Goal: Task Accomplishment & Management: Use online tool/utility

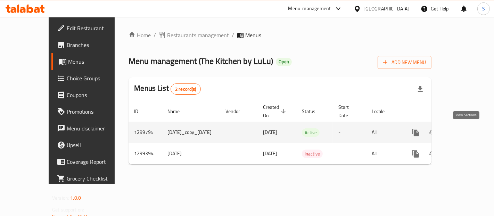
click at [463, 132] on icon "enhanced table" at bounding box center [466, 132] width 8 height 8
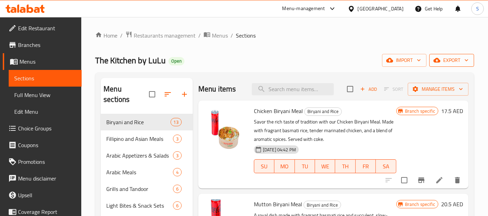
click at [432, 59] on button "export" at bounding box center [451, 60] width 45 height 13
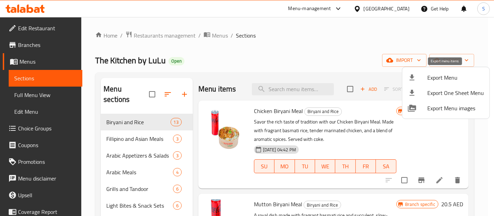
click at [412, 78] on icon at bounding box center [412, 77] width 5 height 6
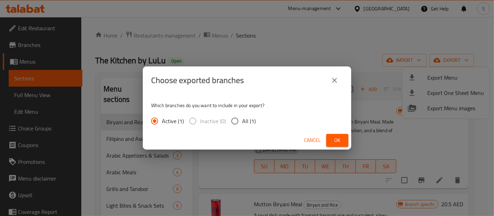
click at [247, 123] on span "All (1)" at bounding box center [249, 121] width 14 height 8
click at [242, 123] on input "All (1)" at bounding box center [235, 121] width 15 height 15
radio input "true"
click at [337, 142] on span "Ok" at bounding box center [337, 140] width 11 height 9
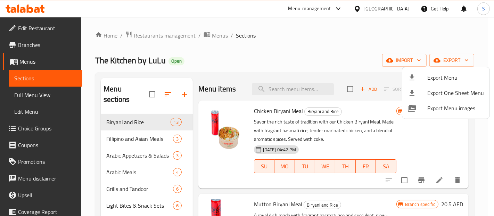
click at [57, 29] on div at bounding box center [247, 108] width 494 height 216
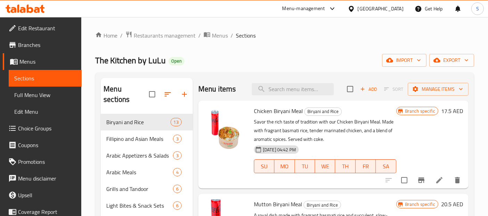
click at [57, 29] on span "Edit Restaurant" at bounding box center [47, 28] width 58 height 8
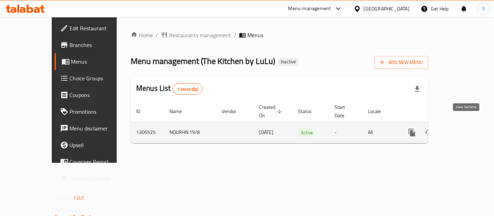
click at [465, 124] on link "enhanced table" at bounding box center [462, 132] width 17 height 17
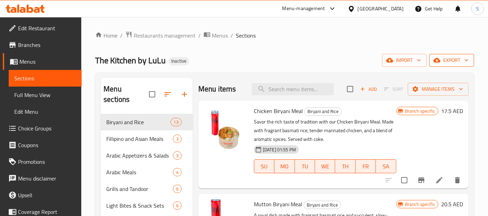
click at [456, 64] on span "export" at bounding box center [452, 60] width 34 height 9
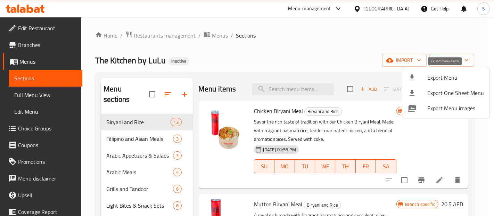
click at [438, 75] on span "Export Menu" at bounding box center [455, 77] width 57 height 8
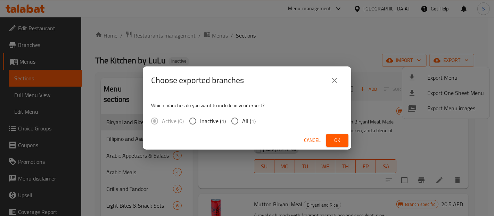
click at [240, 122] on input "All (1)" at bounding box center [235, 121] width 15 height 15
radio input "true"
click at [335, 139] on span "Ok" at bounding box center [337, 140] width 11 height 9
